Goal: Obtain resource: Download file/media

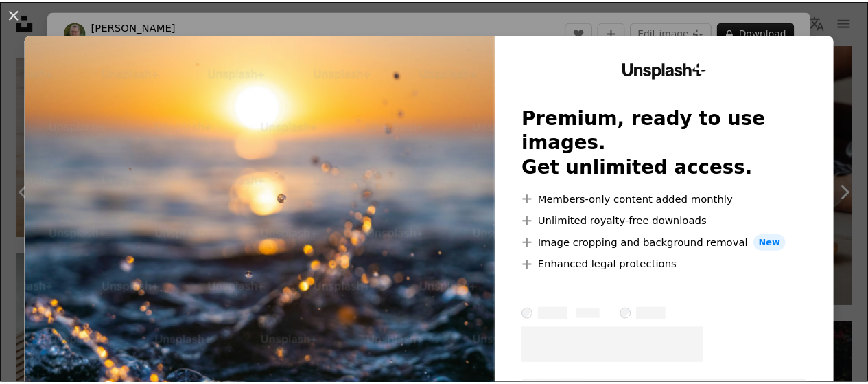
scroll to position [89, 0]
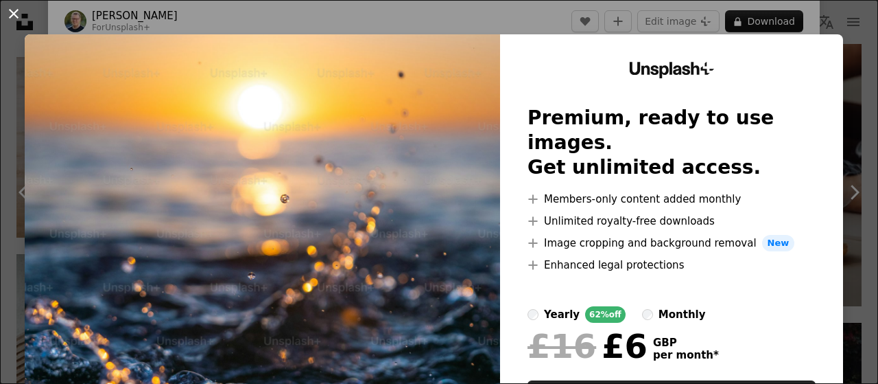
click at [12, 10] on button "An X shape" at bounding box center [13, 13] width 16 height 16
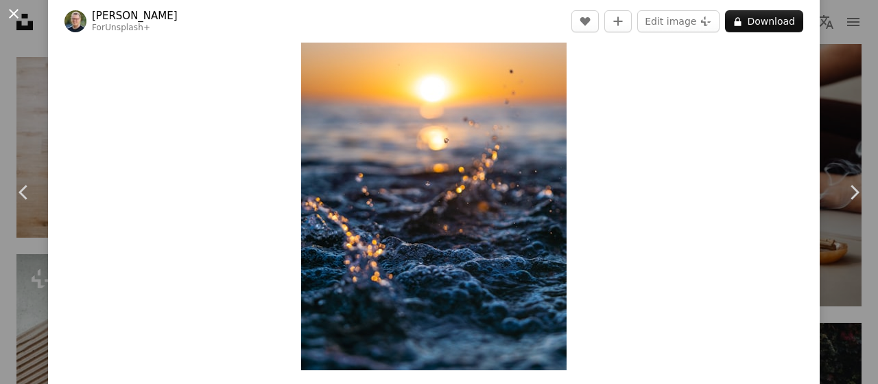
click at [10, 8] on button "An X shape" at bounding box center [13, 13] width 16 height 16
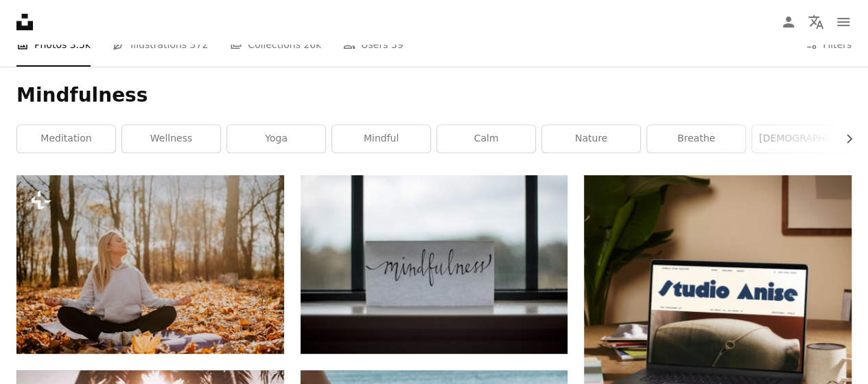
scroll to position [202, 0]
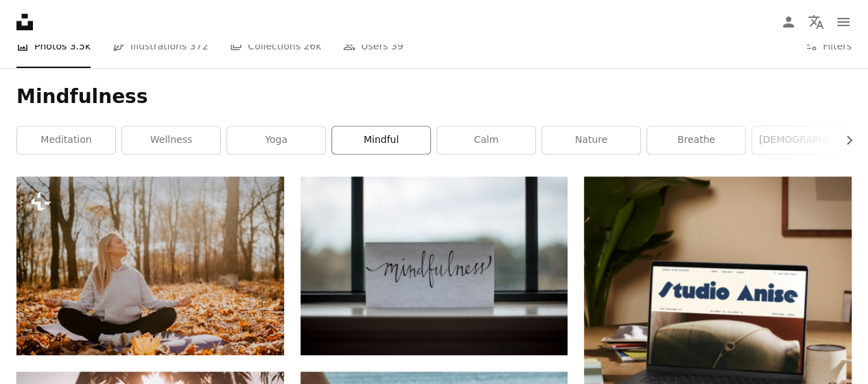
click at [371, 136] on link "mindful" at bounding box center [381, 139] width 98 height 27
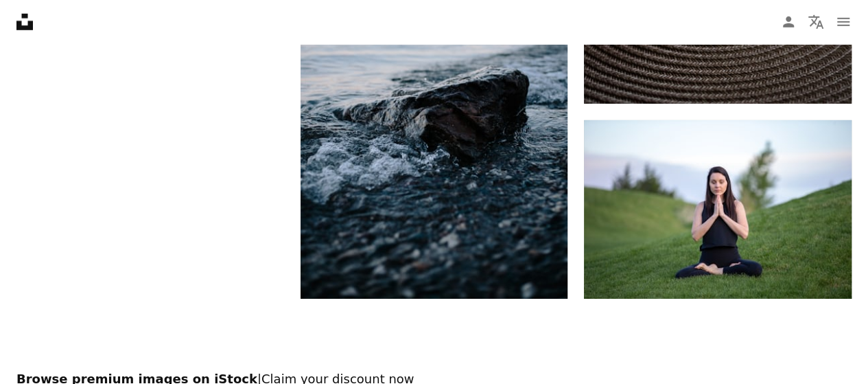
scroll to position [2109, 0]
